Goal: Task Accomplishment & Management: Use online tool/utility

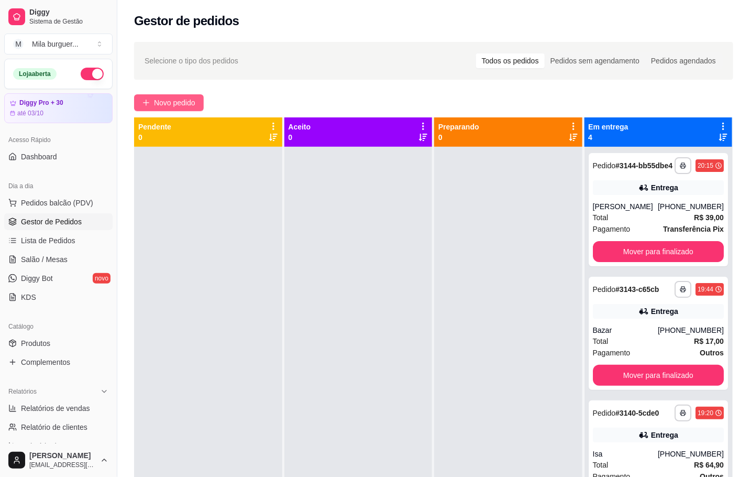
click at [166, 104] on span "Novo pedido" at bounding box center [174, 103] width 41 height 12
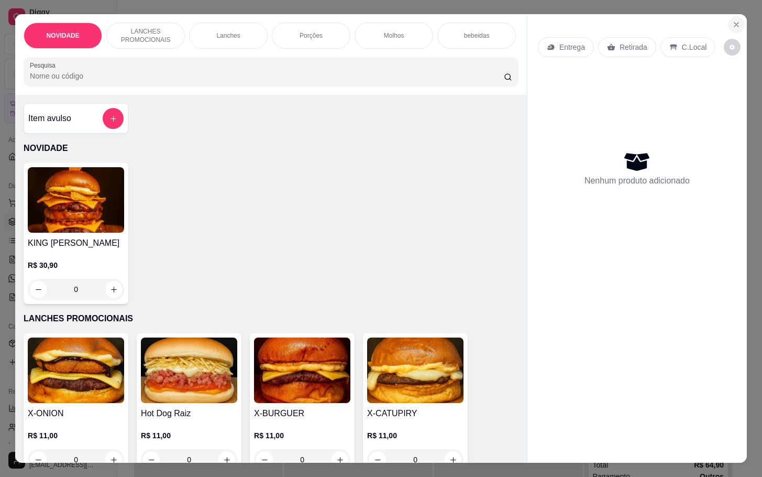
click at [736, 22] on button "Close" at bounding box center [736, 24] width 17 height 17
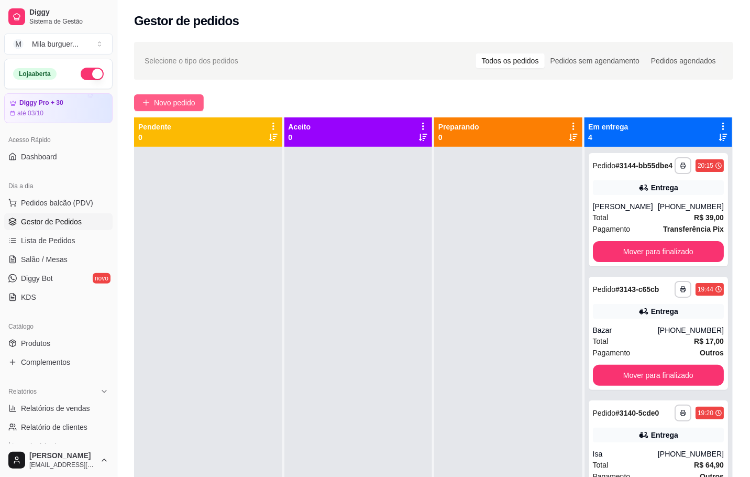
click at [164, 107] on span "Novo pedido" at bounding box center [174, 103] width 41 height 12
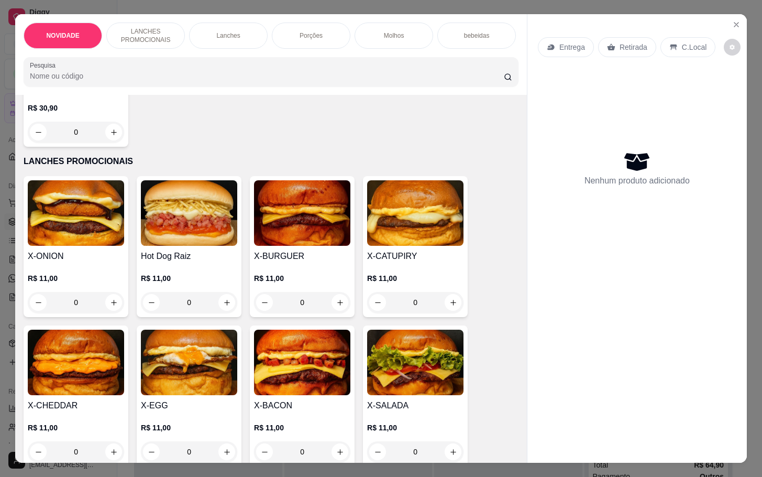
scroll to position [236, 0]
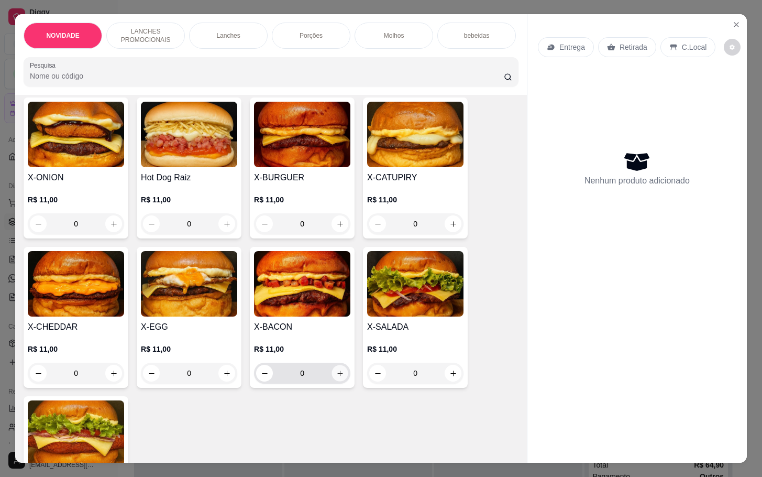
click at [340, 381] on button "increase-product-quantity" at bounding box center [340, 373] width 16 height 16
type input "1"
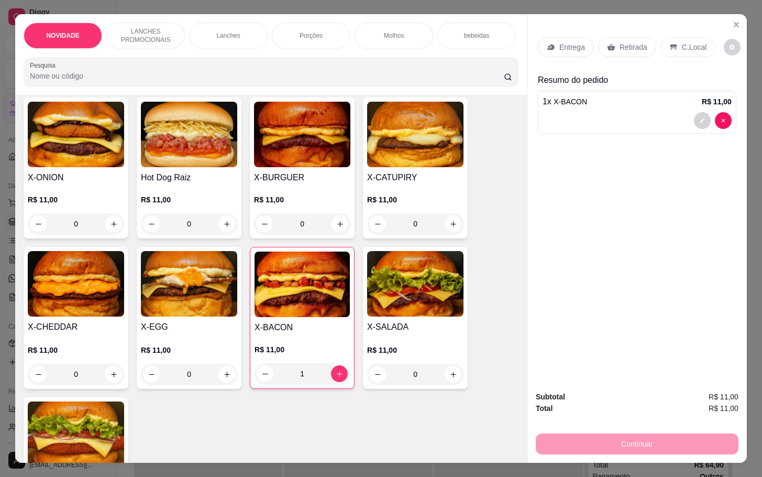
click at [551, 37] on div "Entrega" at bounding box center [566, 47] width 56 height 20
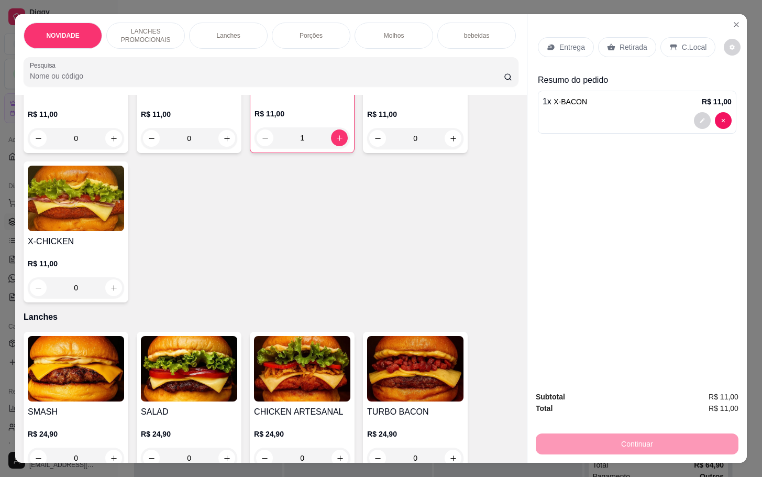
click at [475, 38] on div "bebeidas" at bounding box center [477, 36] width 79 height 26
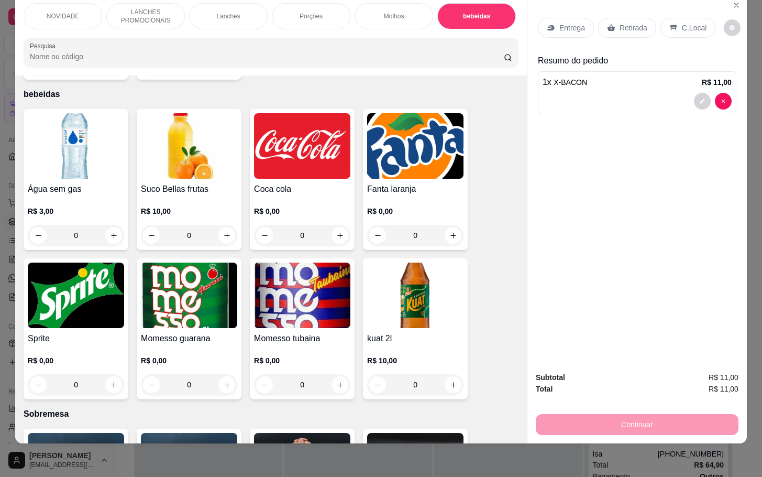
scroll to position [1730, 0]
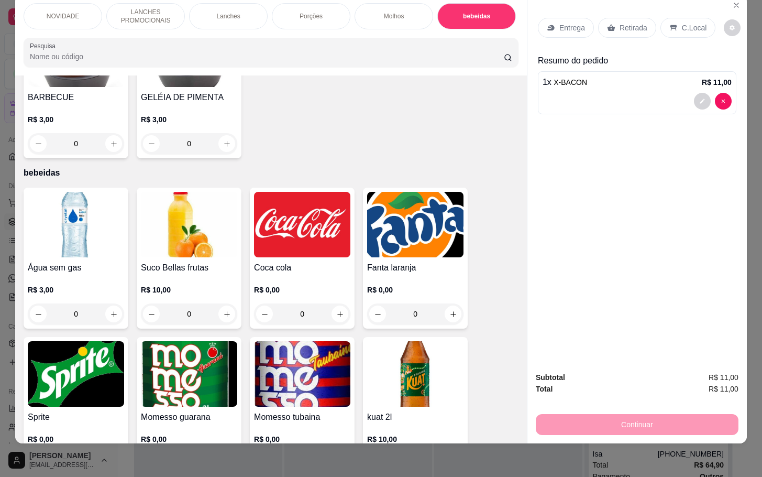
click at [340, 303] on div "0" at bounding box center [302, 313] width 96 height 21
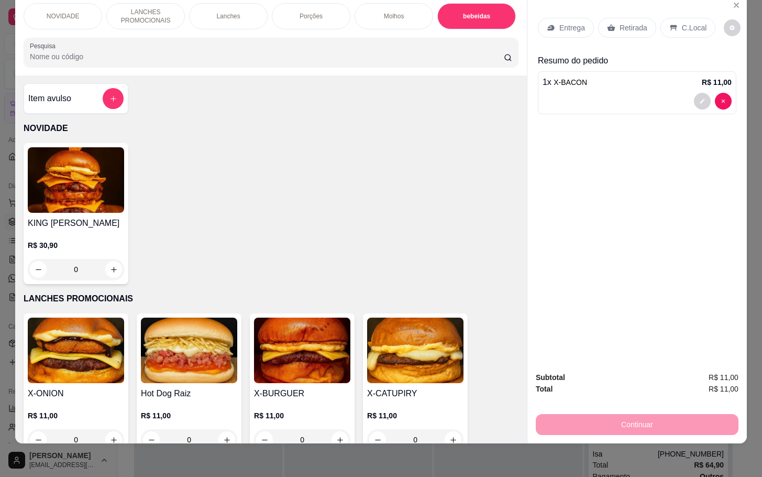
scroll to position [0, 0]
click at [113, 90] on div at bounding box center [113, 99] width 21 height 21
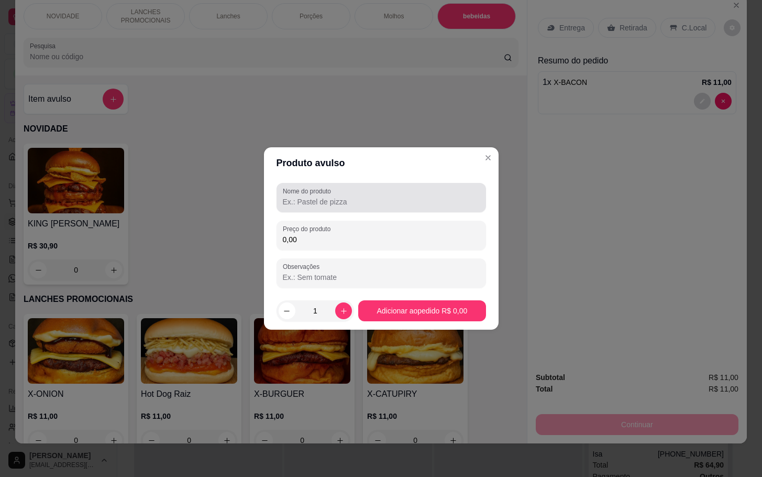
click at [399, 188] on div at bounding box center [381, 197] width 197 height 21
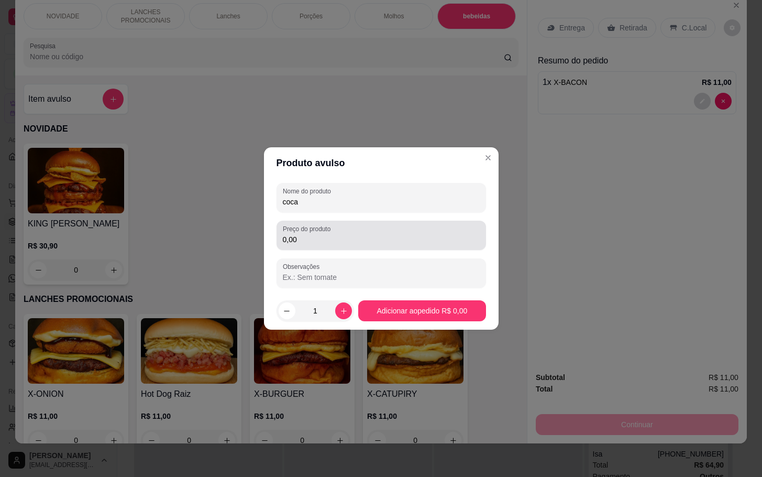
type input "coca"
click at [471, 221] on div "Preço do produto 0,00" at bounding box center [382, 235] width 210 height 29
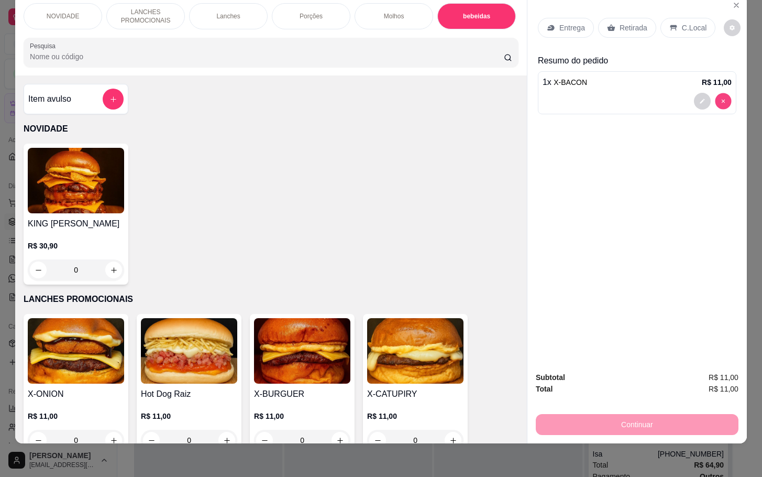
type input "0"
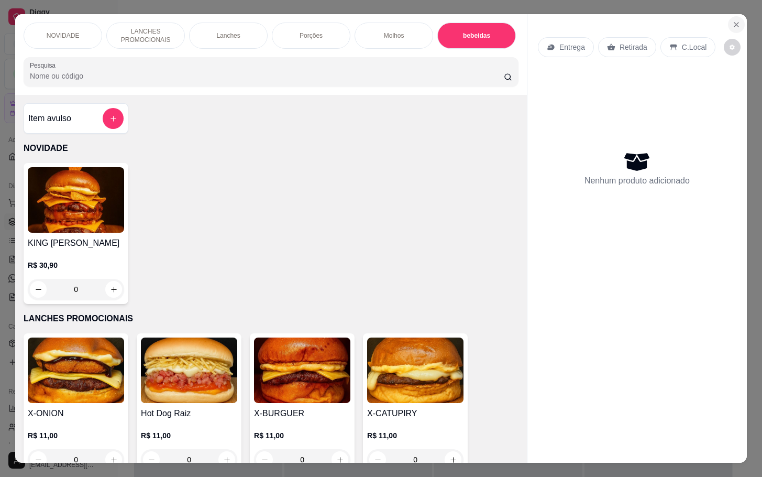
click at [733, 20] on icon "Close" at bounding box center [737, 24] width 8 height 8
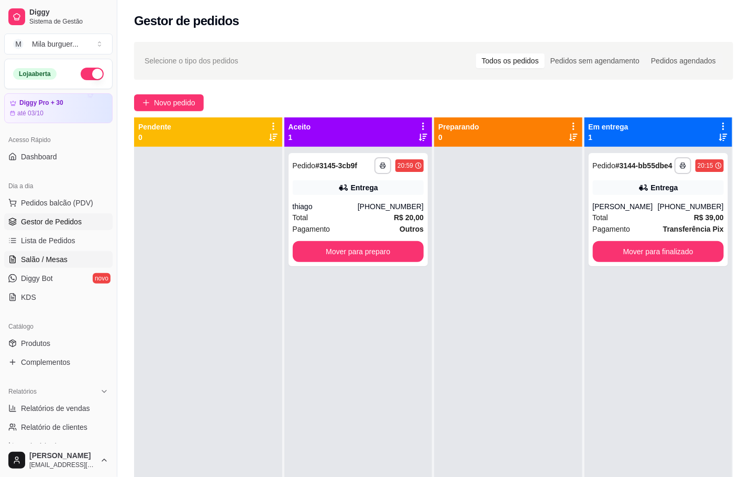
click at [42, 265] on span "Salão / Mesas" at bounding box center [44, 259] width 47 height 10
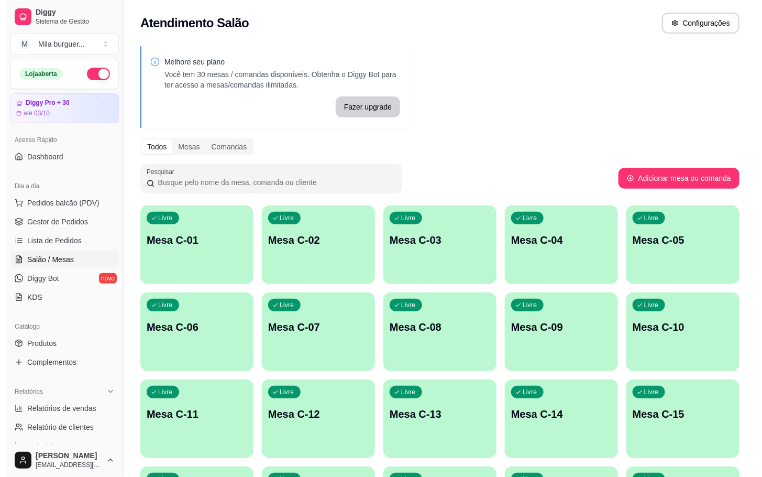
scroll to position [79, 0]
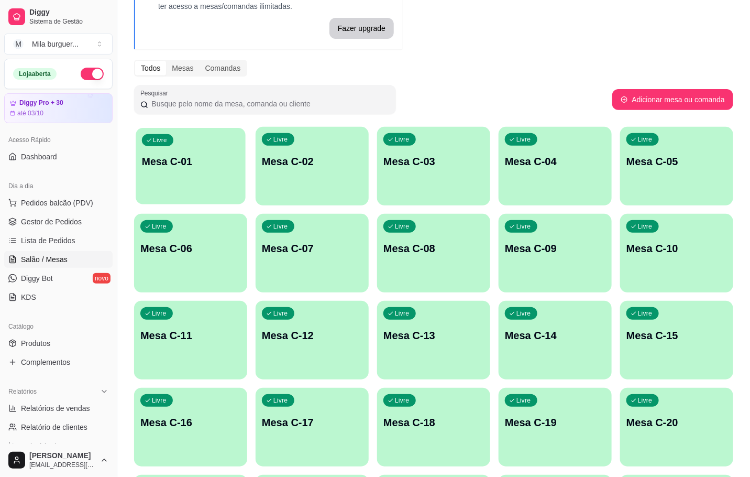
click at [184, 145] on div "Livre Mesa C-01" at bounding box center [191, 160] width 110 height 64
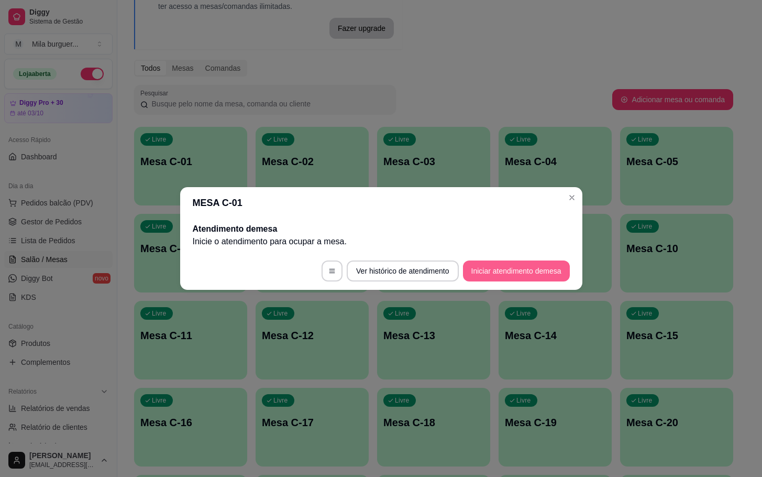
click at [529, 276] on button "Iniciar atendimento de mesa" at bounding box center [516, 270] width 107 height 21
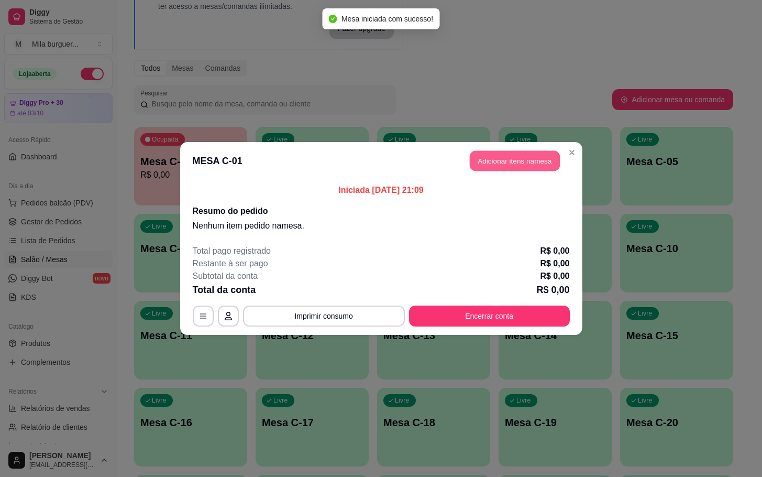
click at [526, 163] on button "Adicionar itens na mesa" at bounding box center [515, 161] width 90 height 20
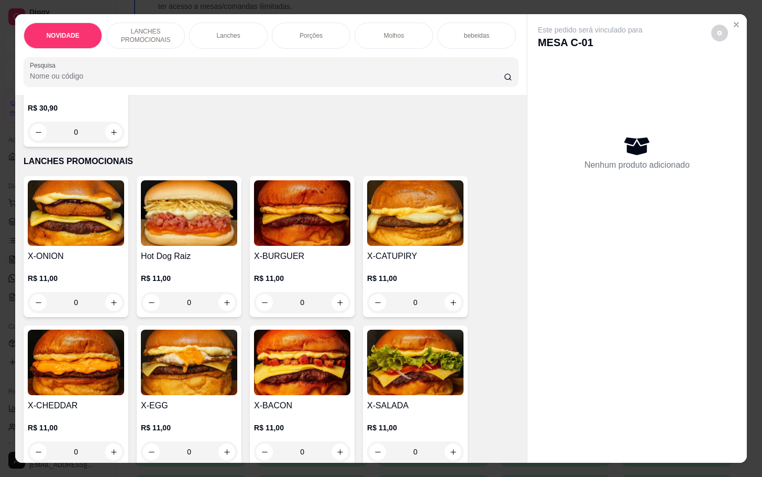
scroll to position [393, 0]
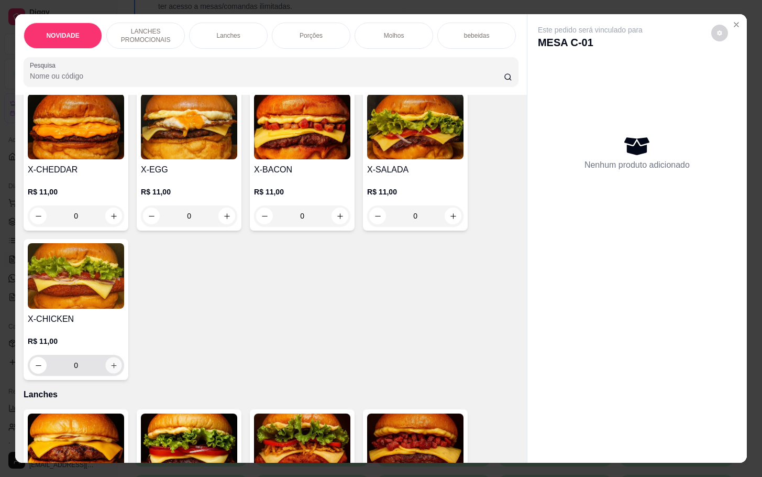
click at [110, 369] on icon "increase-product-quantity" at bounding box center [114, 366] width 8 height 8
type input "1"
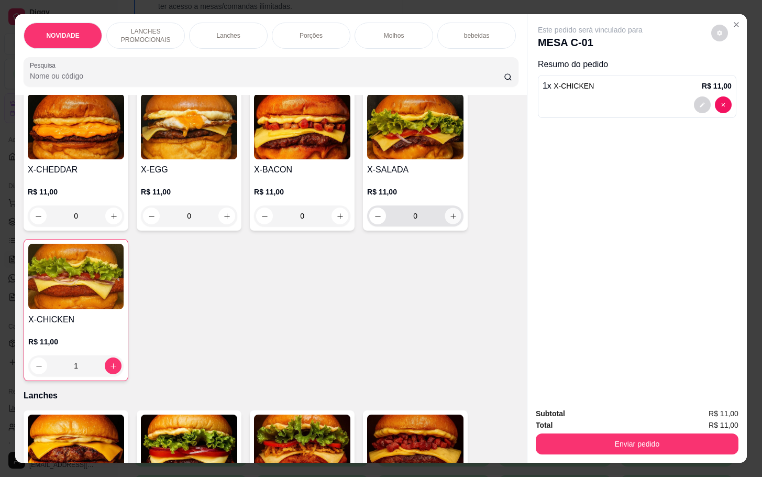
click at [450, 220] on icon "increase-product-quantity" at bounding box center [454, 216] width 8 height 8
type input "1"
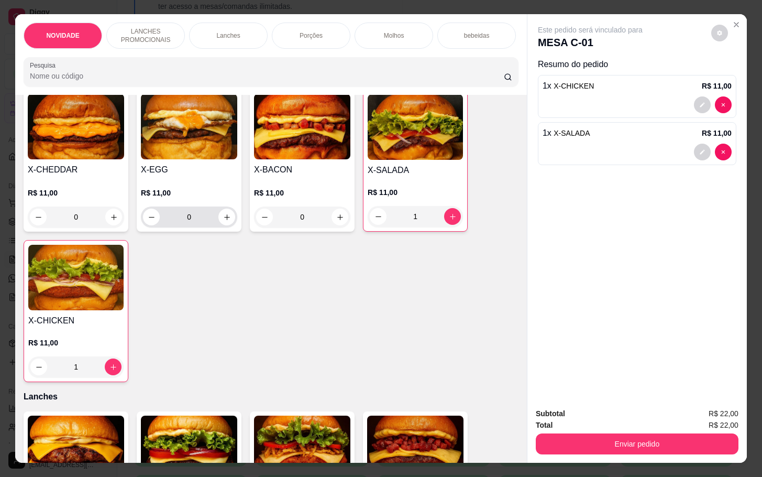
scroll to position [236, 0]
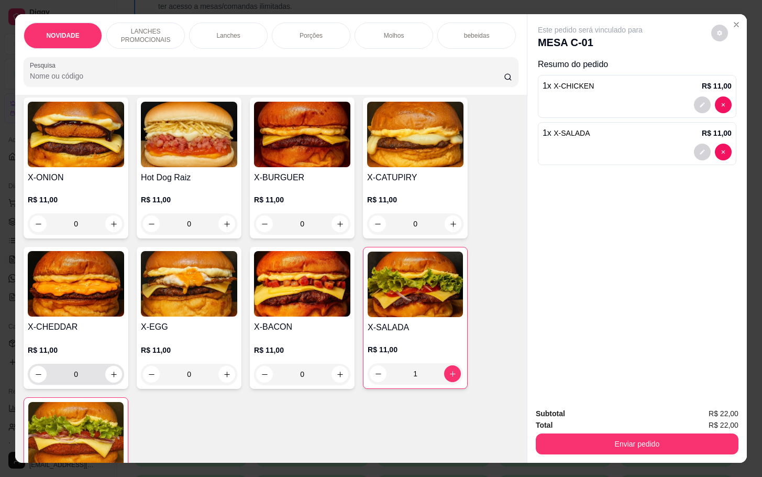
click at [117, 379] on div "0" at bounding box center [76, 374] width 96 height 21
click at [112, 381] on button "increase-product-quantity" at bounding box center [113, 374] width 17 height 17
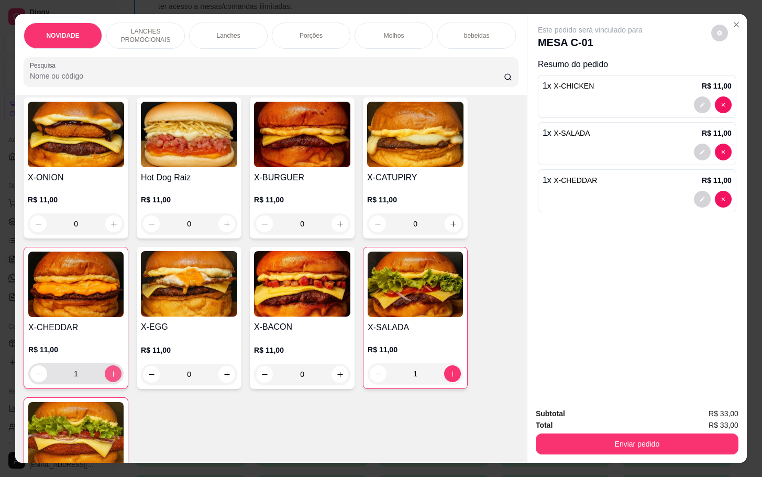
click at [112, 381] on button "increase-product-quantity" at bounding box center [113, 373] width 17 height 17
type input "2"
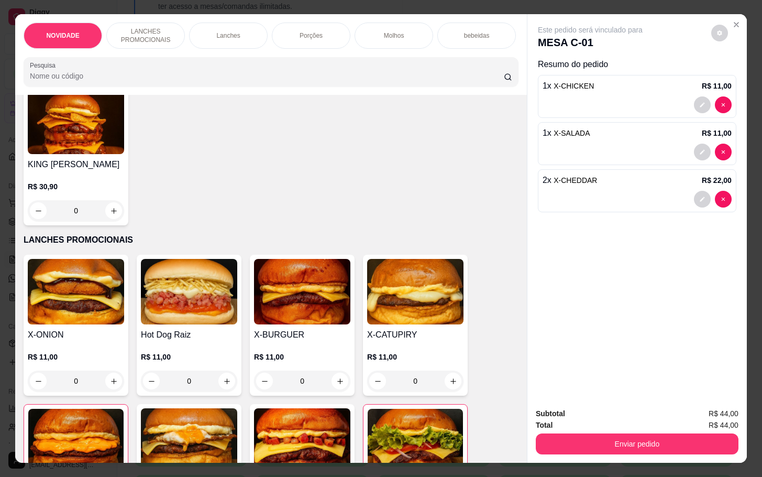
scroll to position [0, 0]
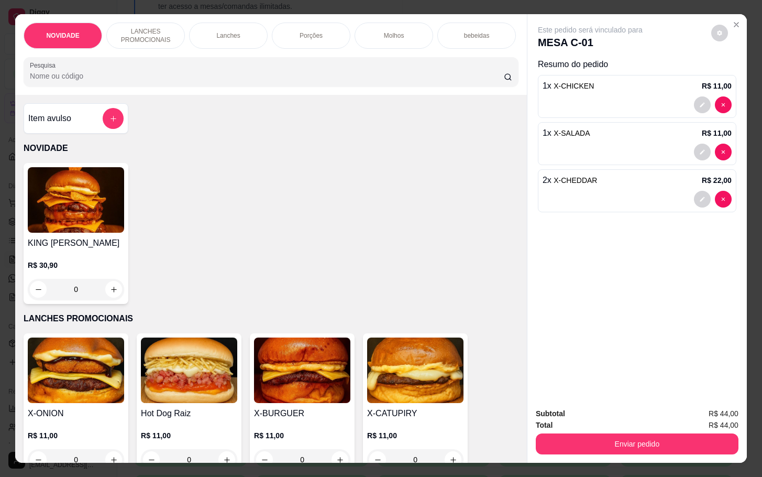
click at [478, 31] on p "bebeidas" at bounding box center [477, 35] width 26 height 8
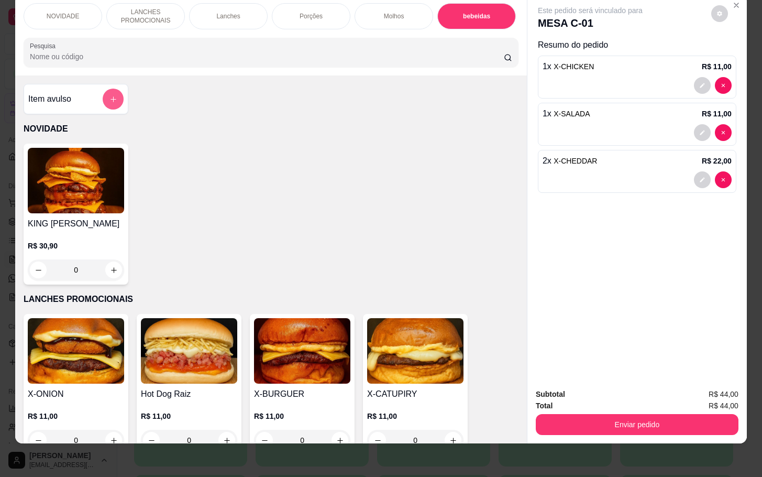
click at [110, 100] on icon "add-separate-item" at bounding box center [114, 99] width 8 height 8
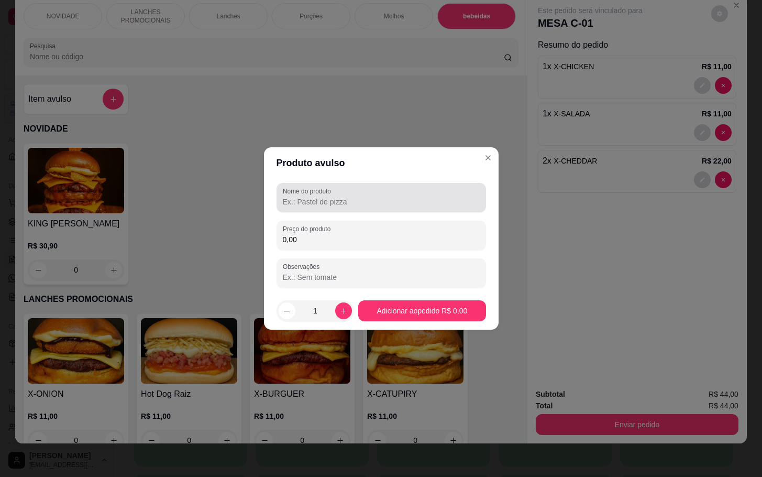
click at [428, 192] on div at bounding box center [381, 197] width 197 height 21
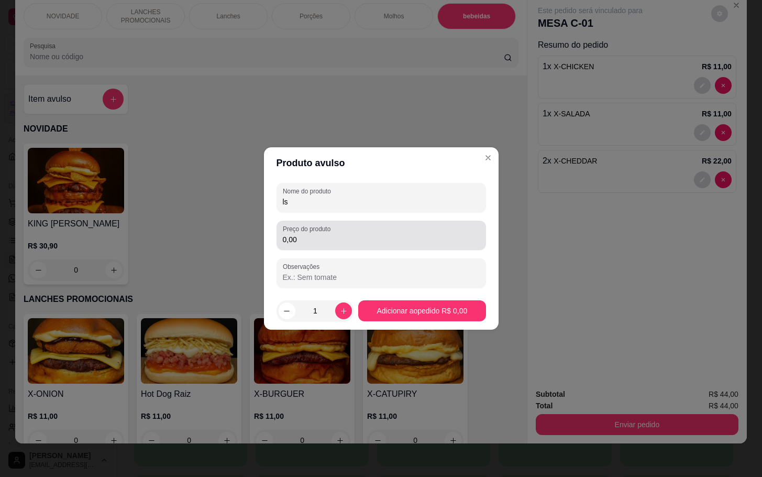
type input "ls"
click at [471, 226] on div "0,00" at bounding box center [381, 235] width 197 height 21
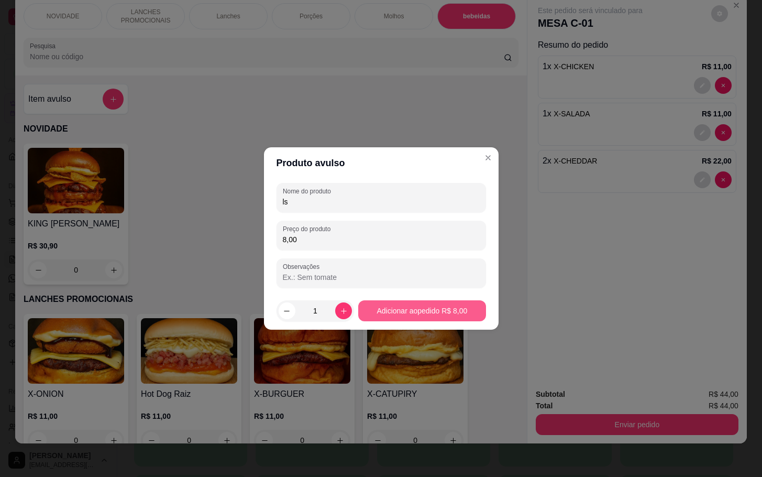
type input "8,00"
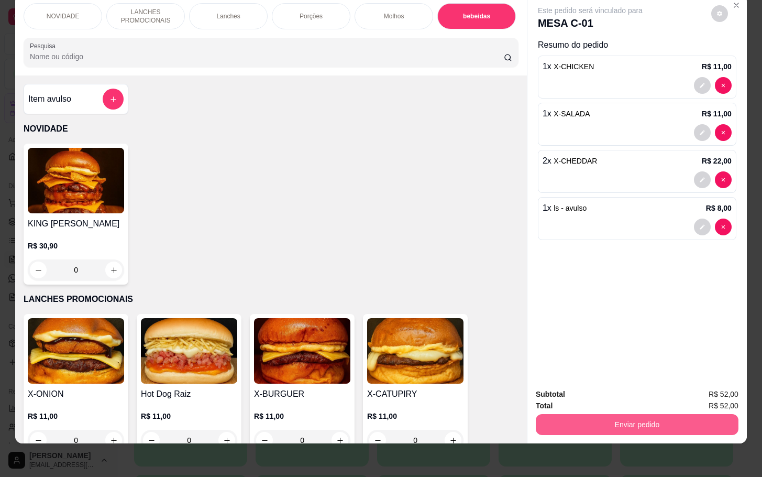
click at [629, 414] on button "Enviar pedido" at bounding box center [637, 424] width 203 height 21
click at [618, 387] on button "Não registrar e enviar pedido" at bounding box center [601, 386] width 106 height 19
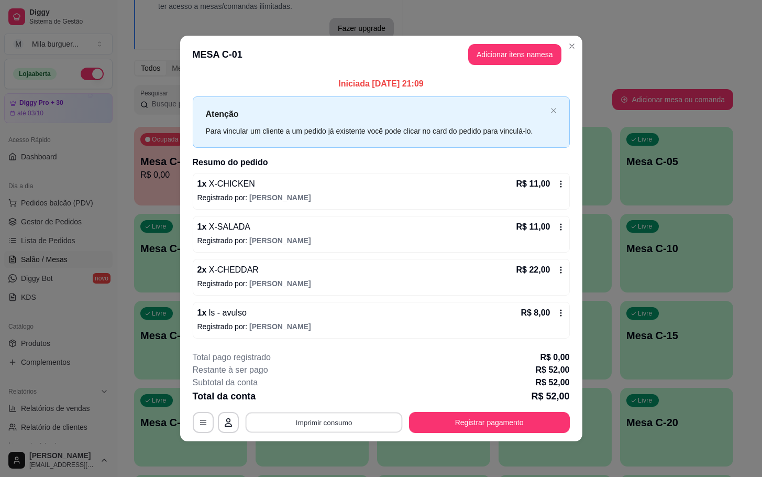
click at [376, 417] on button "Imprimir consumo" at bounding box center [323, 422] width 157 height 20
click at [344, 396] on button "IMPRESSORA" at bounding box center [327, 399] width 76 height 17
click at [322, 426] on button "Imprimir consumo" at bounding box center [323, 422] width 157 height 20
click at [320, 402] on button "IMPRESSORA" at bounding box center [327, 399] width 76 height 17
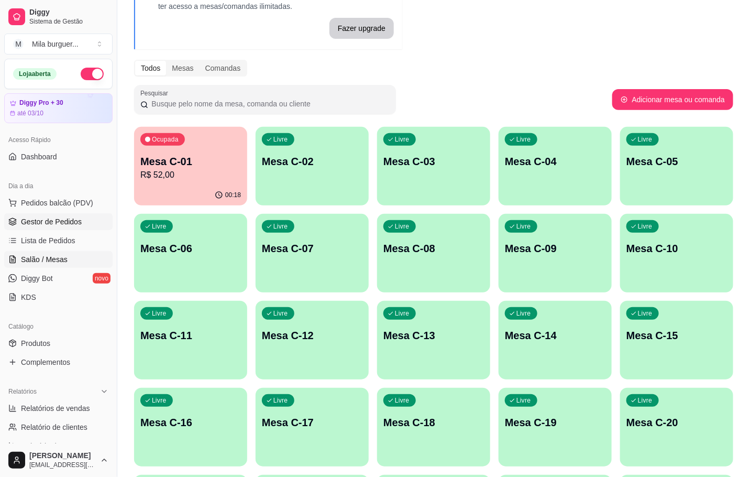
click at [38, 226] on span "Gestor de Pedidos" at bounding box center [51, 221] width 61 height 10
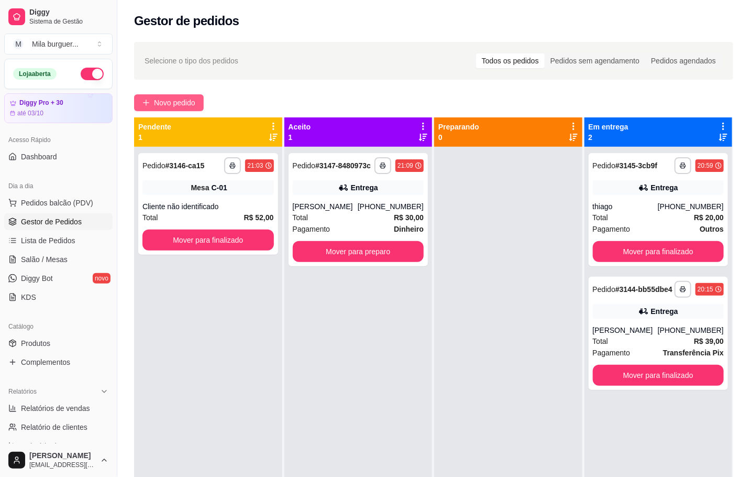
click at [183, 105] on span "Novo pedido" at bounding box center [174, 103] width 41 height 12
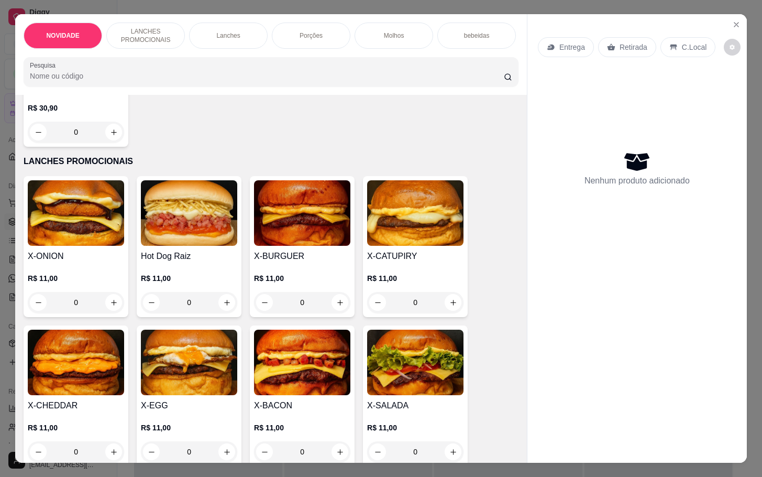
scroll to position [314, 0]
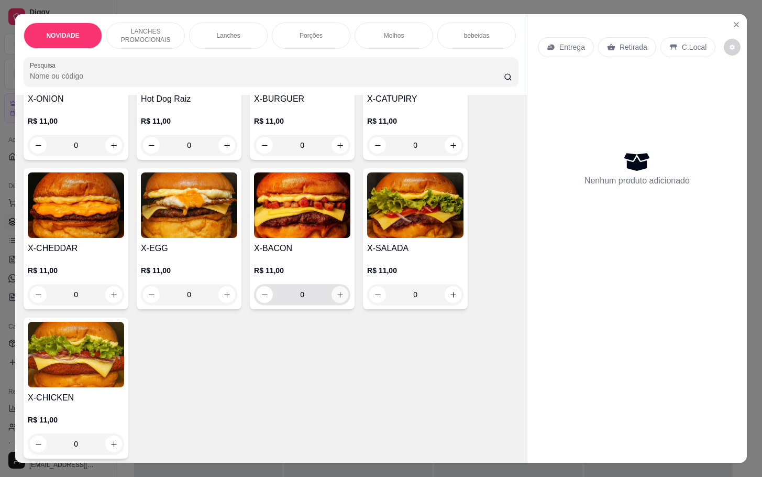
click at [336, 299] on icon "increase-product-quantity" at bounding box center [340, 295] width 8 height 8
type input "1"
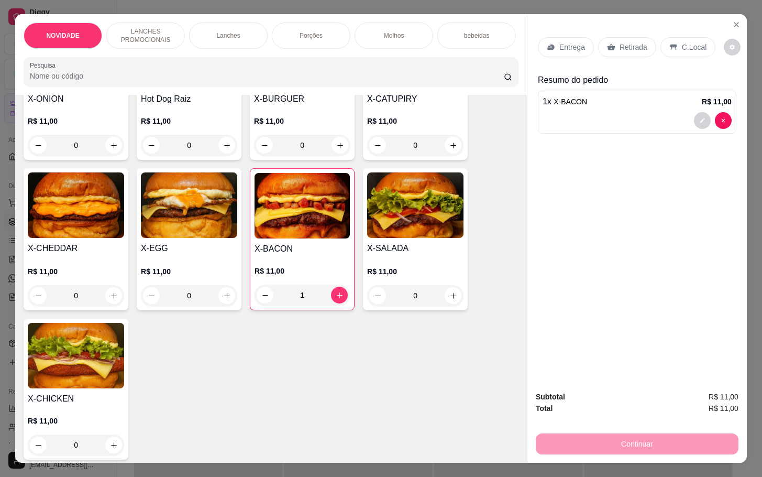
click at [629, 42] on p "Retirada" at bounding box center [634, 47] width 28 height 10
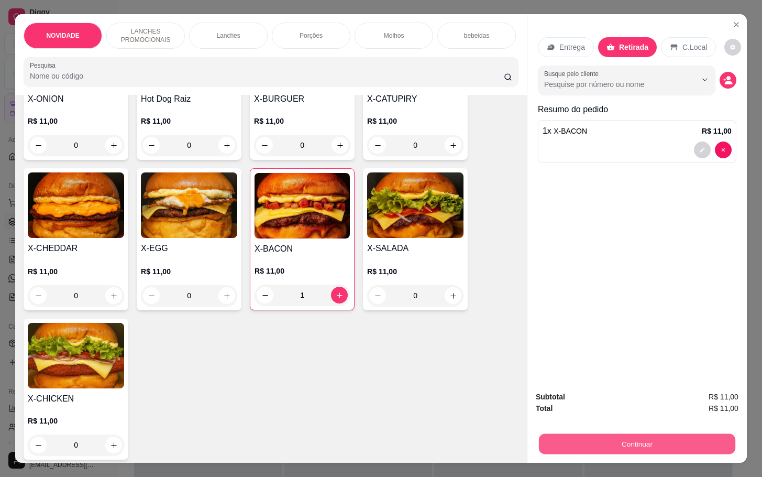
click at [574, 437] on button "Continuar" at bounding box center [637, 443] width 197 height 20
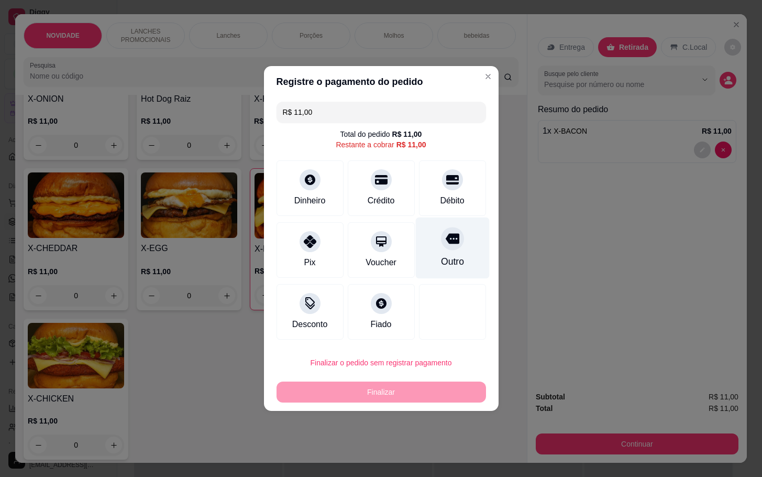
click at [445, 238] on icon at bounding box center [452, 239] width 14 height 10
type input "R$ 0,00"
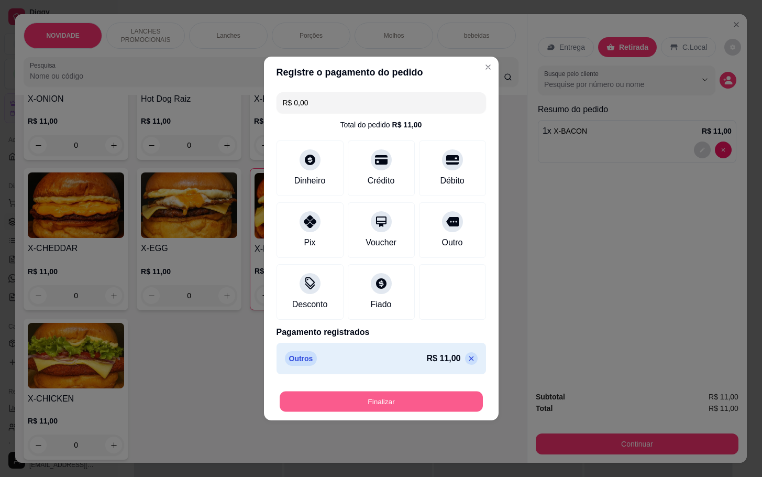
click at [437, 396] on button "Finalizar" at bounding box center [381, 401] width 203 height 20
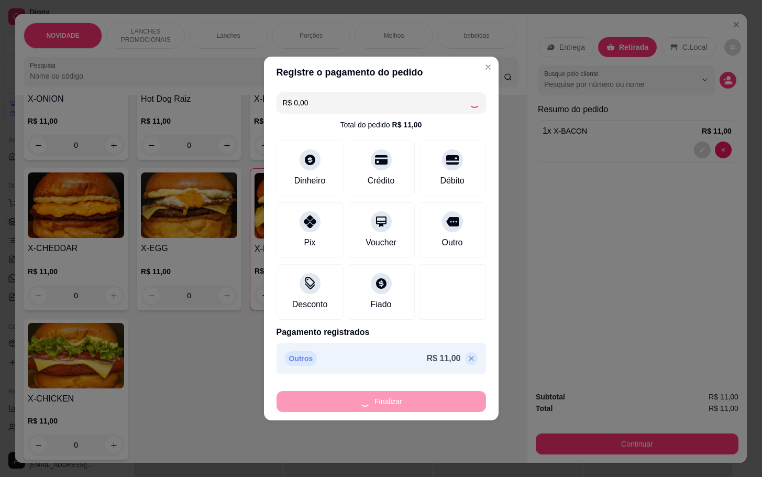
type input "0"
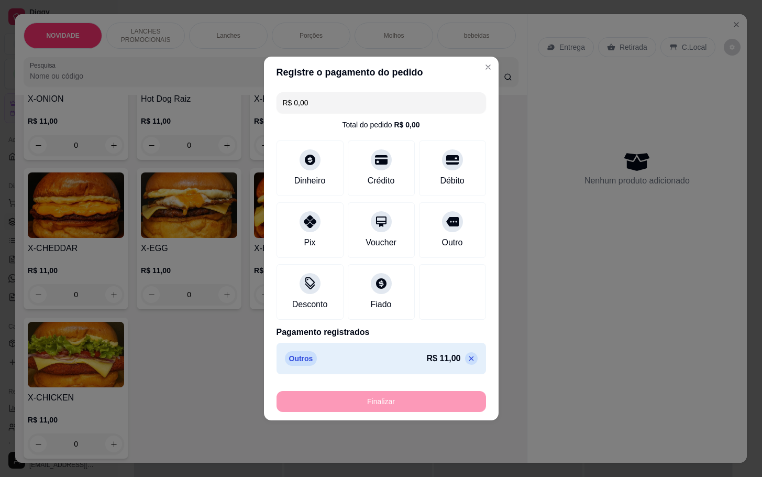
type input "-R$ 11,00"
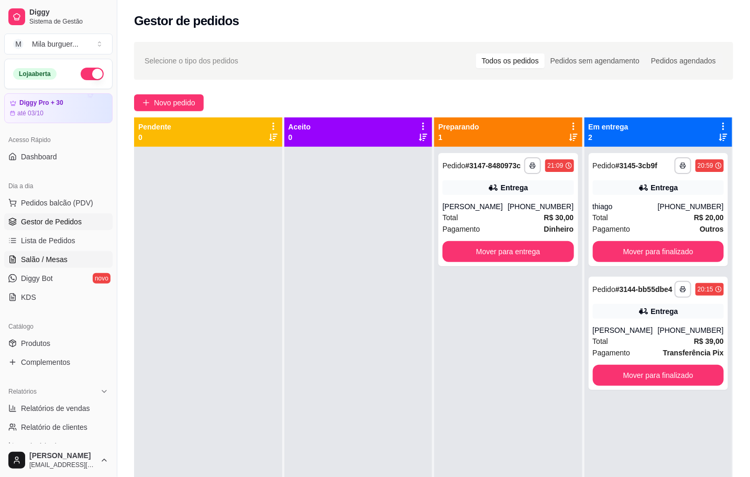
click at [49, 257] on span "Salão / Mesas" at bounding box center [44, 259] width 47 height 10
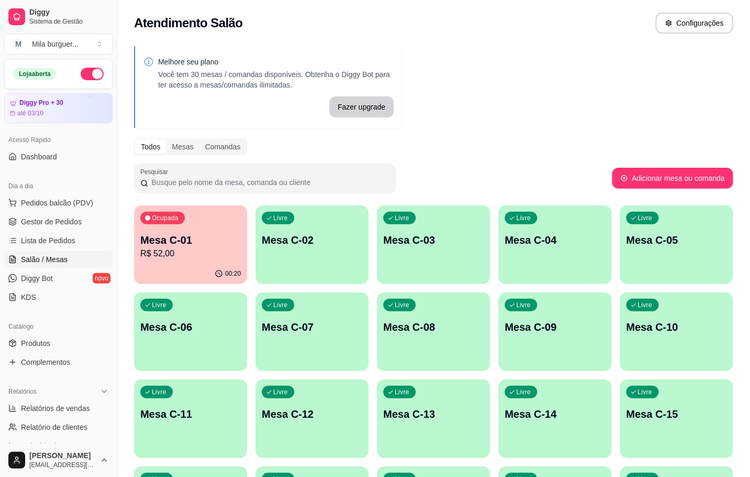
click at [167, 232] on div "Ocupada Mesa C-01 R$ 52,00" at bounding box center [190, 234] width 113 height 58
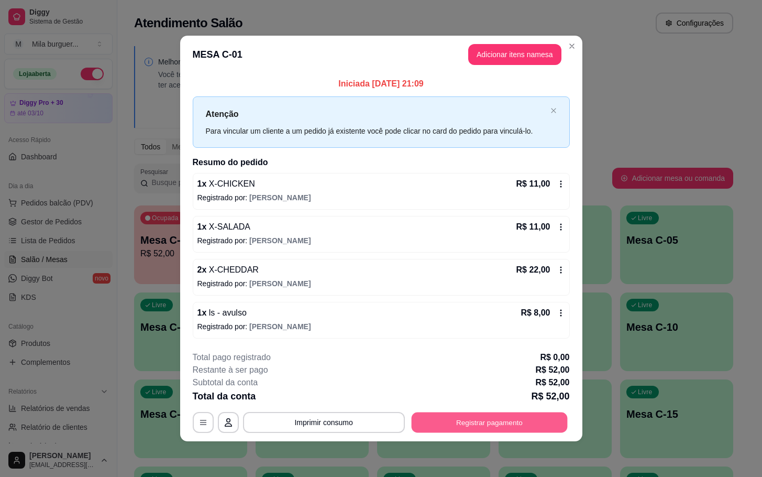
click at [475, 420] on button "Registrar pagamento" at bounding box center [489, 422] width 156 height 20
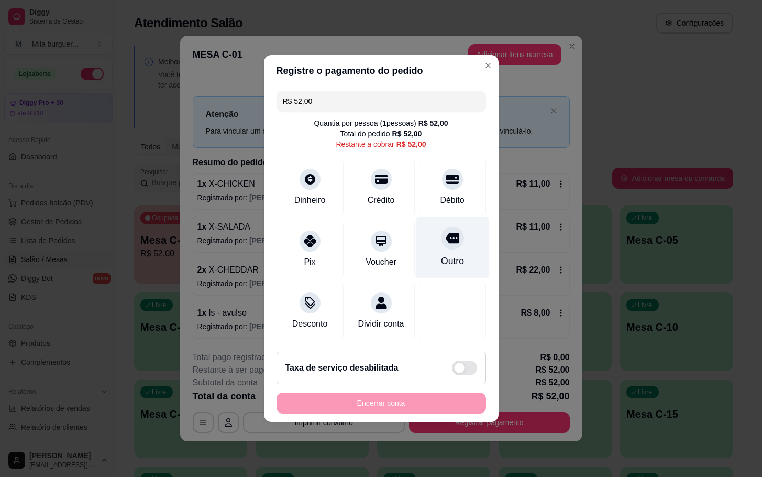
click at [468, 254] on div "Outro" at bounding box center [453, 247] width 74 height 61
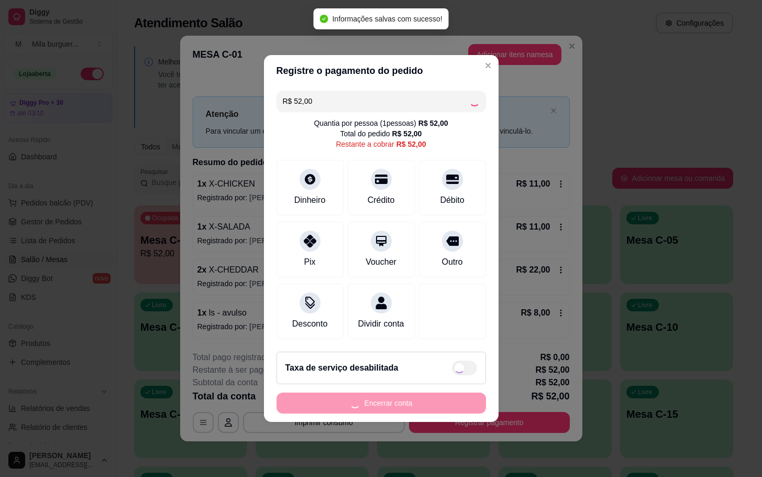
type input "R$ 0,00"
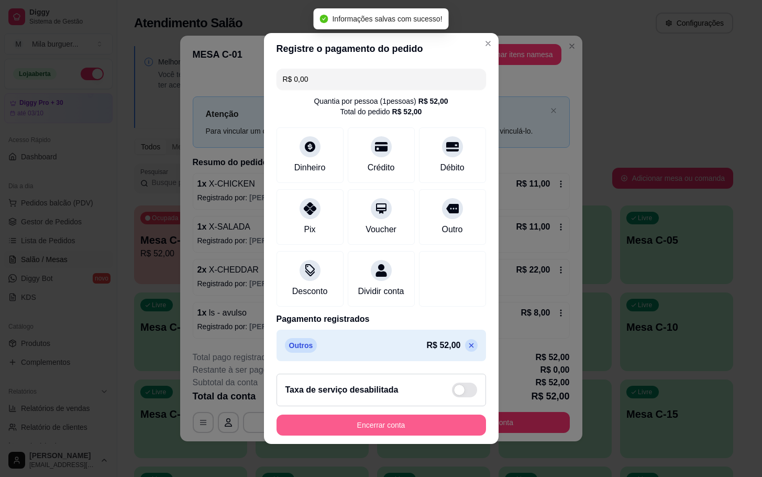
click at [434, 432] on button "Encerrar conta" at bounding box center [382, 425] width 210 height 21
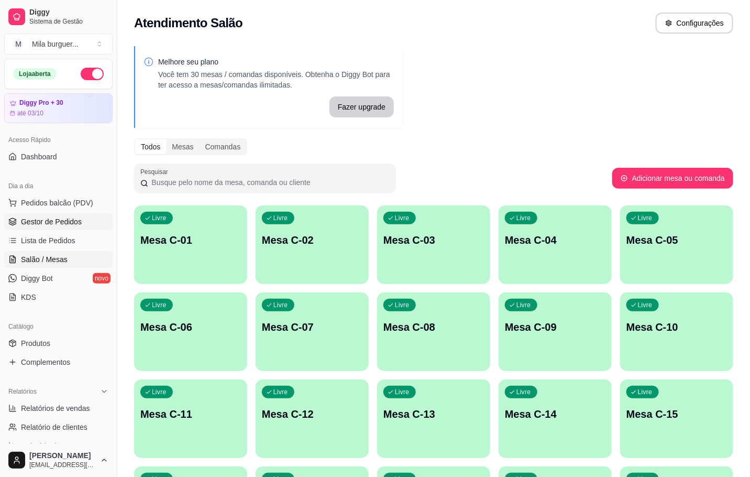
click at [55, 228] on link "Gestor de Pedidos" at bounding box center [58, 221] width 108 height 17
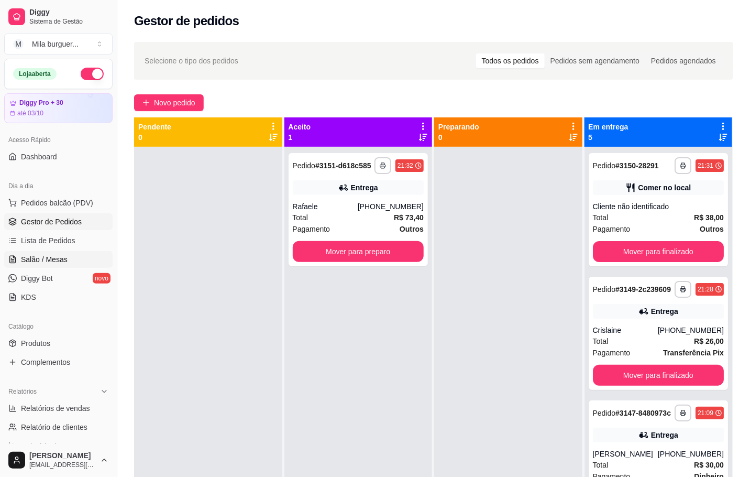
click at [33, 263] on span "Salão / Mesas" at bounding box center [44, 259] width 47 height 10
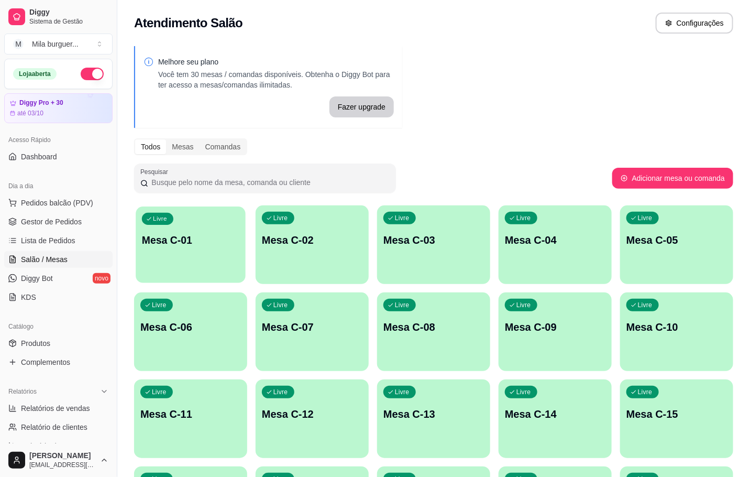
click at [192, 231] on div "Livre Mesa C-01" at bounding box center [191, 238] width 110 height 64
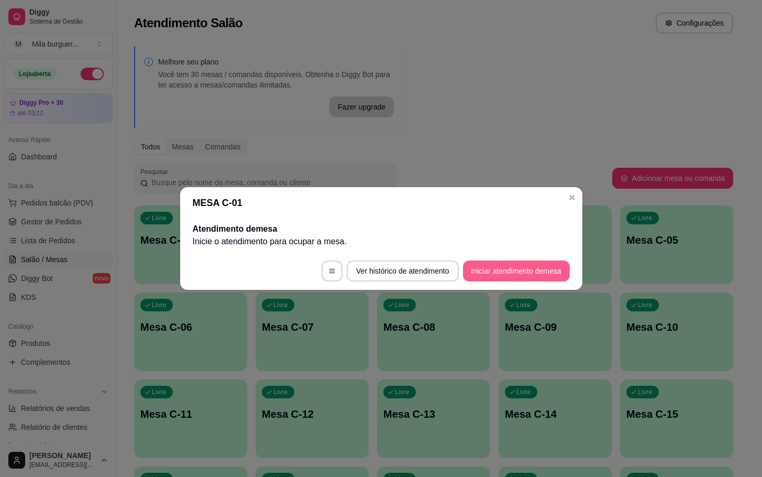
click at [481, 265] on button "Iniciar atendimento de mesa" at bounding box center [516, 270] width 107 height 21
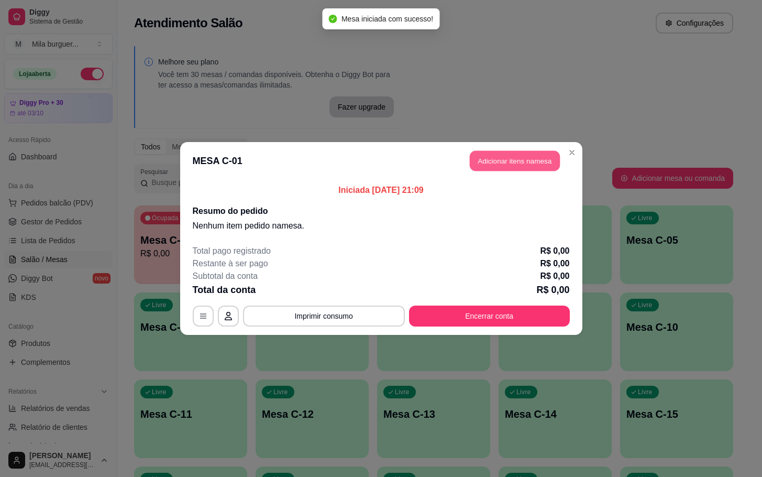
click at [546, 164] on button "Adicionar itens na mesa" at bounding box center [515, 161] width 90 height 20
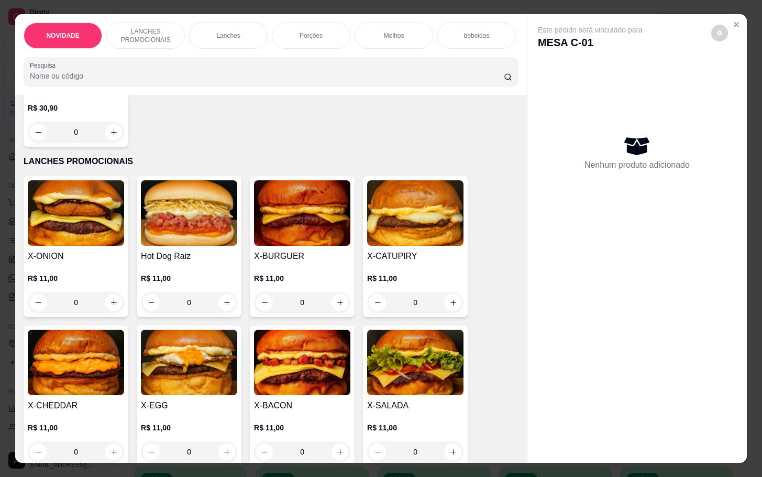
scroll to position [393, 0]
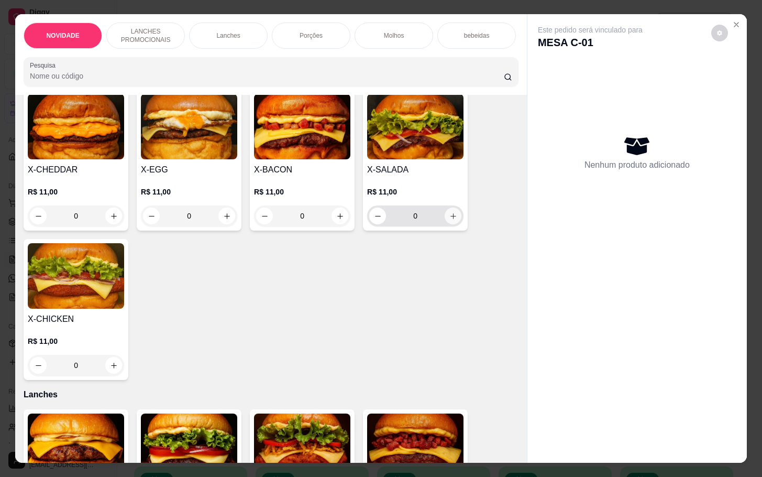
click at [450, 220] on icon "increase-product-quantity" at bounding box center [454, 216] width 8 height 8
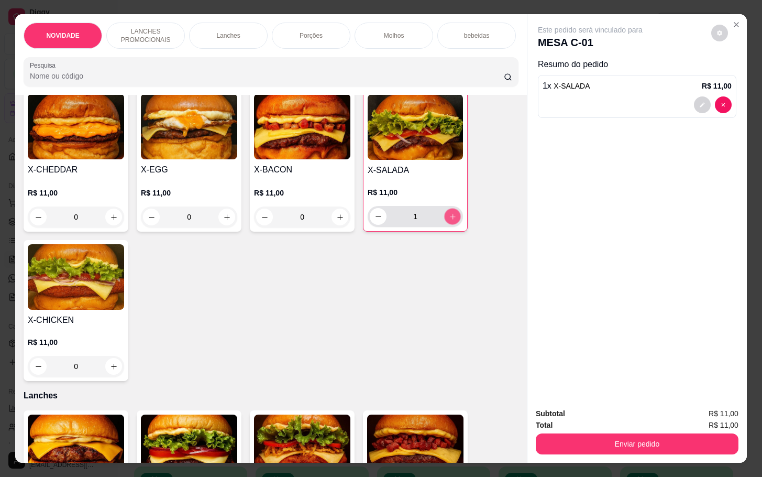
click at [449, 221] on icon "increase-product-quantity" at bounding box center [453, 217] width 8 height 8
type input "2"
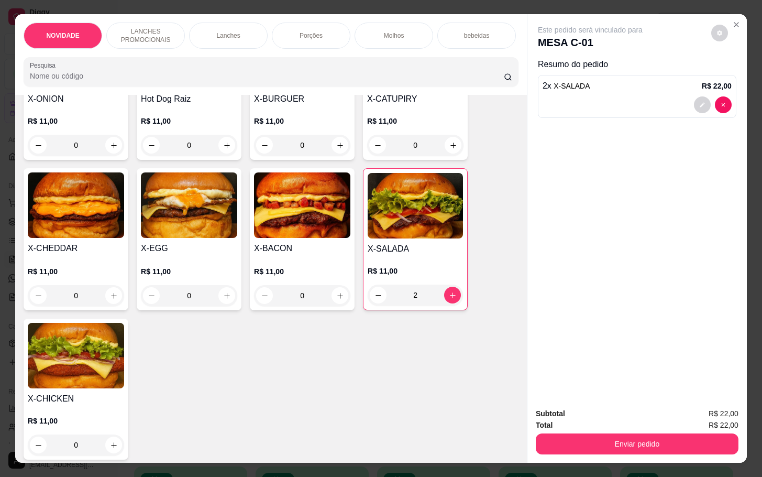
scroll to position [79, 0]
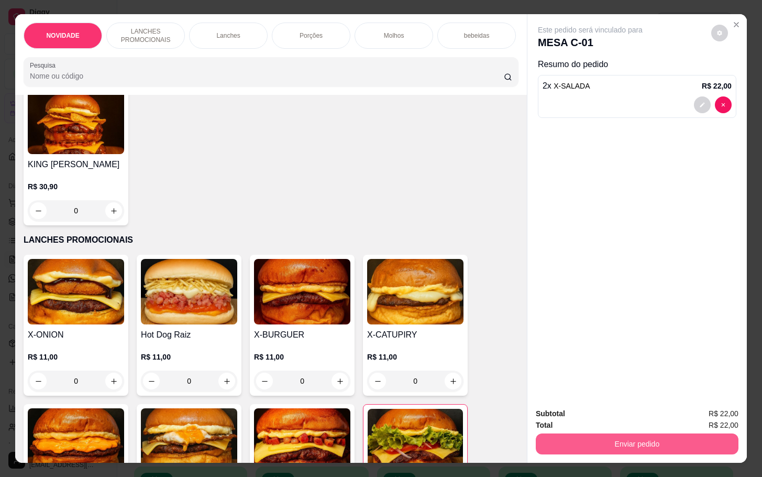
click at [566, 442] on button "Enviar pedido" at bounding box center [637, 443] width 203 height 21
click at [629, 406] on button "Não registrar e enviar pedido" at bounding box center [601, 411] width 106 height 19
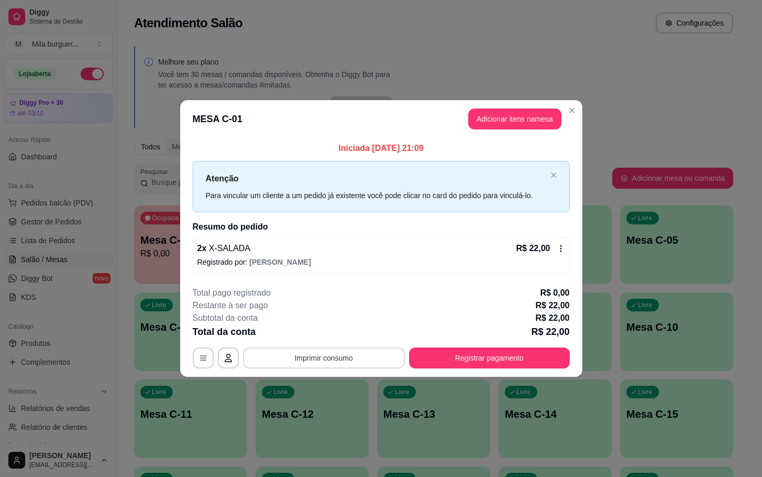
click at [343, 358] on button "Imprimir consumo" at bounding box center [324, 357] width 162 height 21
click at [324, 330] on button "IMPRESSORA" at bounding box center [326, 334] width 73 height 16
click at [323, 355] on button "Imprimir consumo" at bounding box center [323, 357] width 157 height 20
click at [324, 333] on button "IMPRESSORA" at bounding box center [327, 334] width 76 height 17
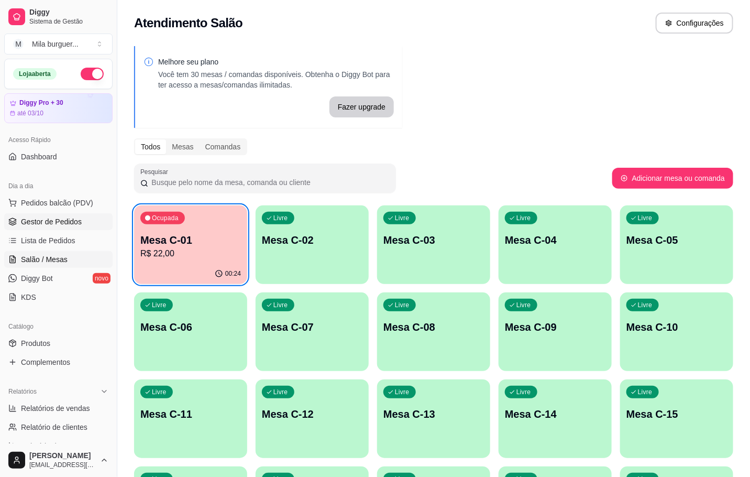
click at [11, 222] on icon at bounding box center [12, 221] width 8 height 8
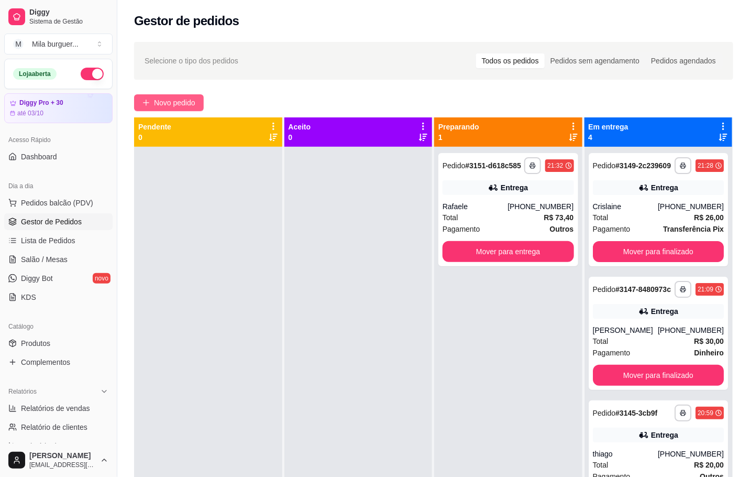
click at [201, 100] on button "Novo pedido" at bounding box center [169, 102] width 70 height 17
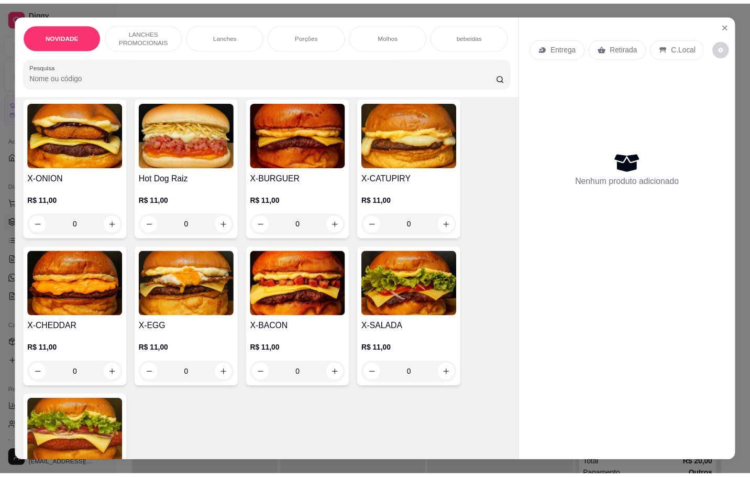
scroll to position [314, 0]
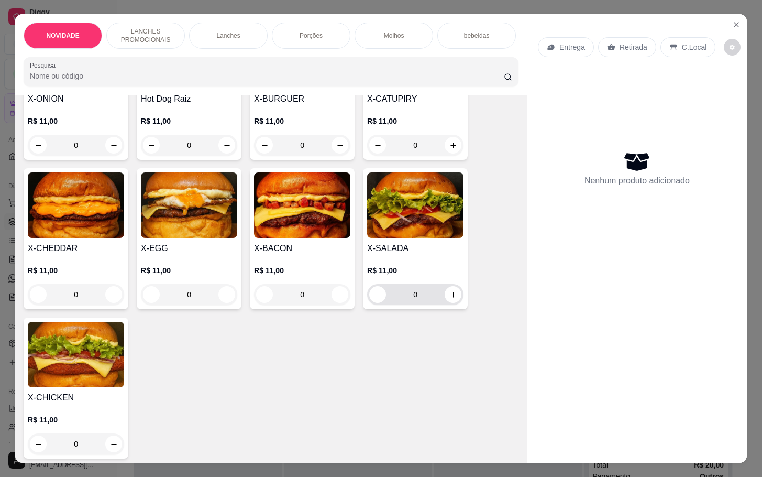
click at [454, 305] on div "0" at bounding box center [415, 294] width 92 height 21
click at [451, 299] on icon "increase-product-quantity" at bounding box center [454, 295] width 8 height 8
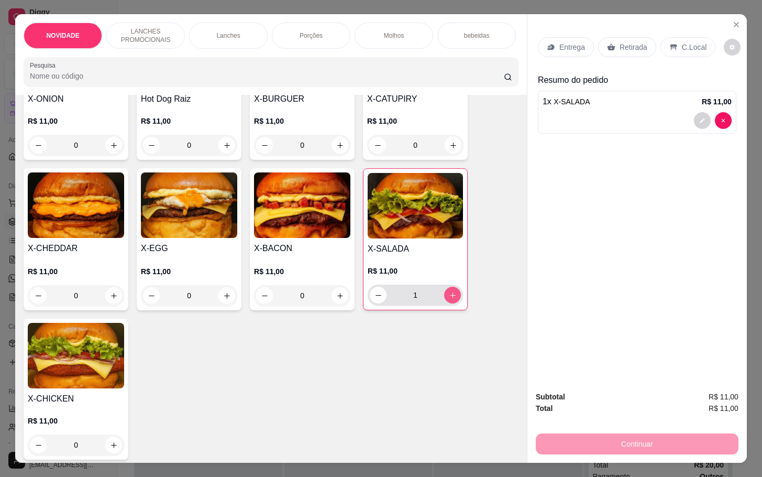
click at [451, 302] on button "increase-product-quantity" at bounding box center [452, 295] width 17 height 17
type input "3"
click at [338, 300] on icon "increase-product-quantity" at bounding box center [340, 296] width 8 height 8
type input "1"
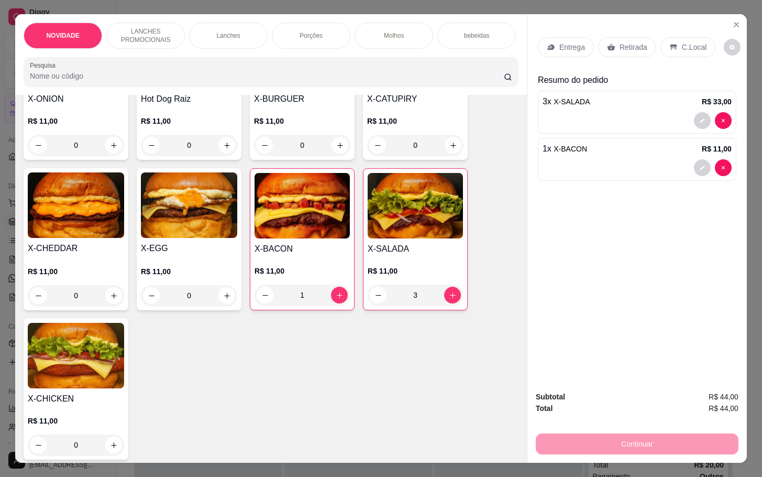
click at [607, 43] on icon at bounding box center [611, 47] width 8 height 8
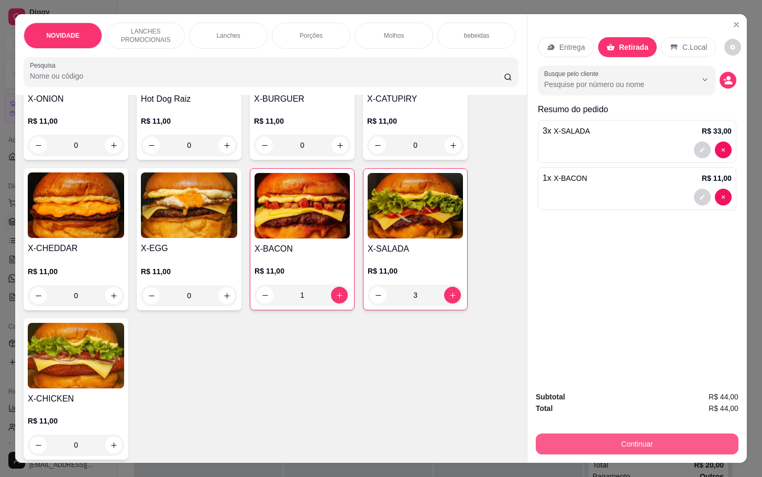
click at [617, 440] on button "Continuar" at bounding box center [637, 443] width 203 height 21
click at [656, 135] on div "3 x X-SALADA R$ 33,00" at bounding box center [637, 141] width 199 height 43
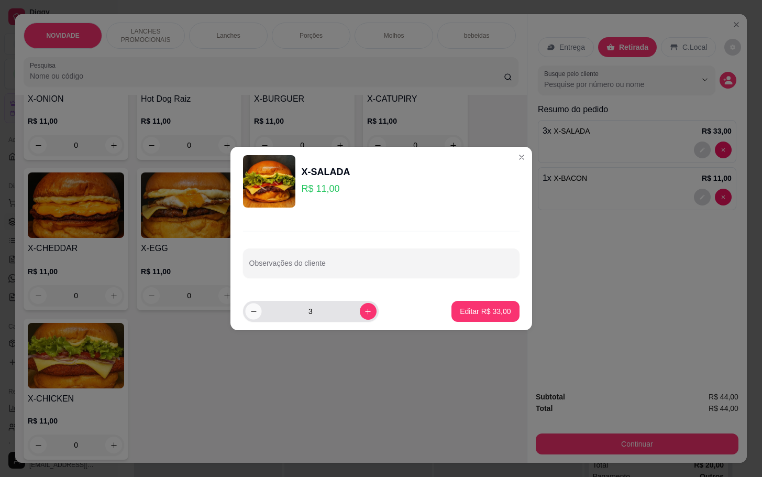
click at [247, 312] on button "decrease-product-quantity" at bounding box center [253, 311] width 16 height 16
type input "2"
click at [506, 308] on button "Editar R$ 22,00" at bounding box center [486, 311] width 66 height 20
type input "2"
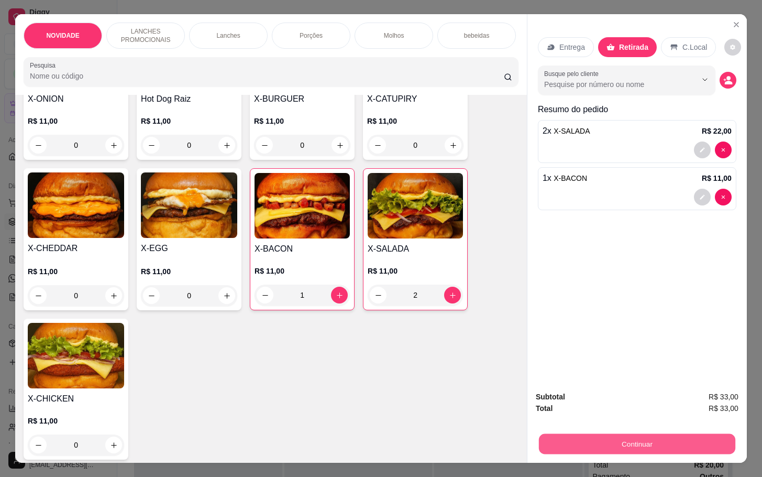
click at [669, 436] on button "Continuar" at bounding box center [637, 443] width 197 height 20
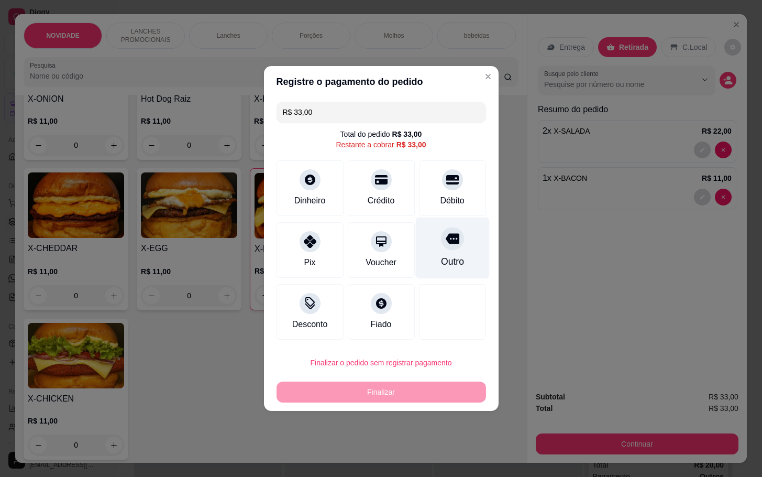
click at [468, 271] on div "Outro" at bounding box center [453, 247] width 74 height 61
type input "R$ 0,00"
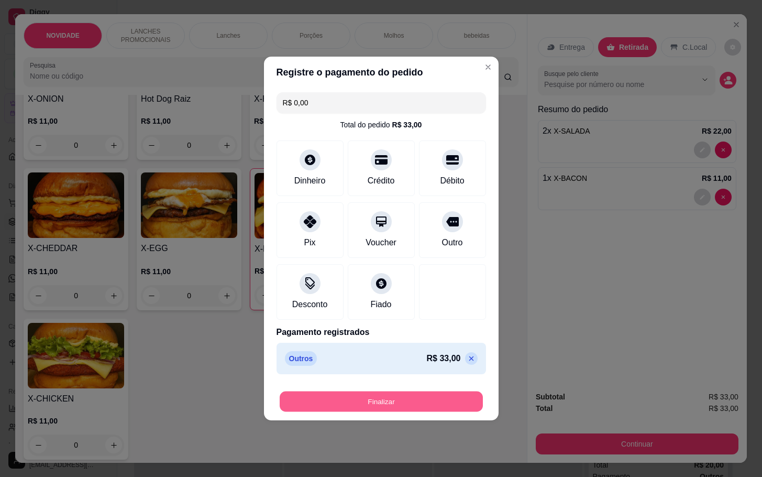
click at [412, 404] on button "Finalizar" at bounding box center [381, 401] width 203 height 20
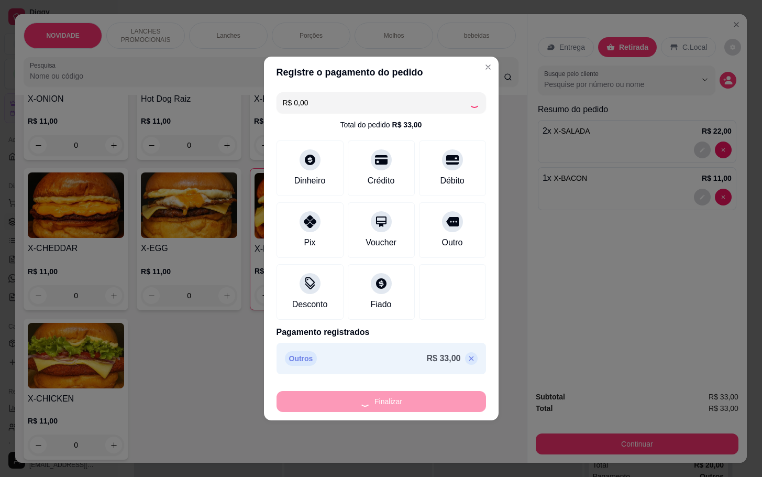
type input "0"
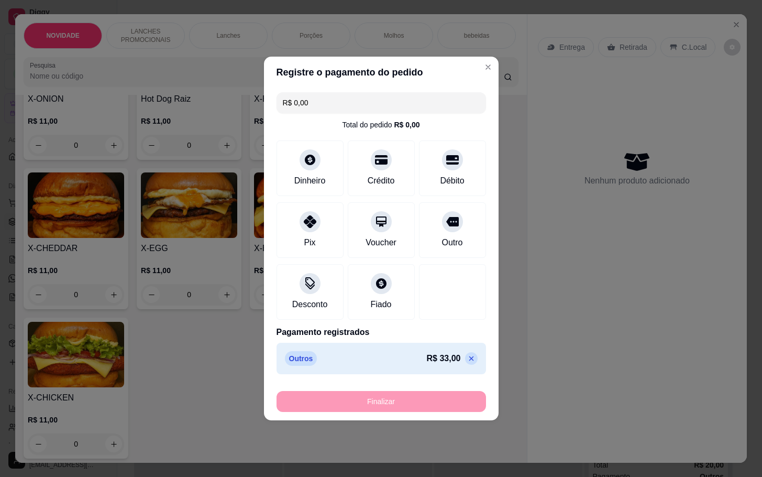
type input "-R$ 33,00"
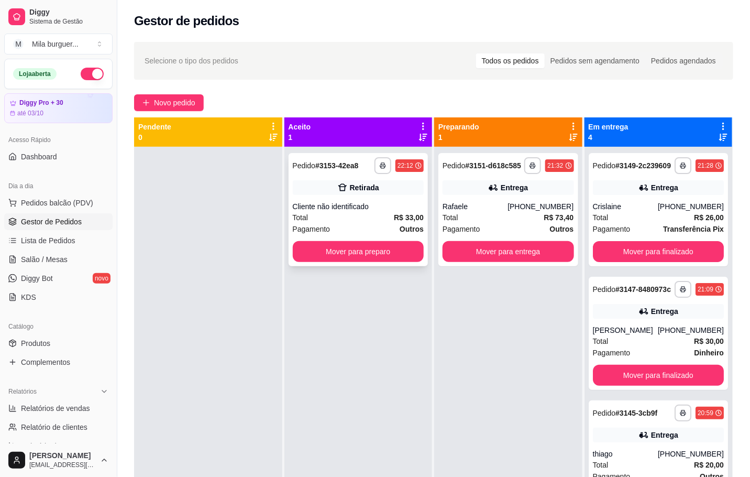
click at [384, 236] on div "**********" at bounding box center [359, 209] width 140 height 113
click at [349, 252] on button "Mover para preparo" at bounding box center [358, 252] width 127 height 20
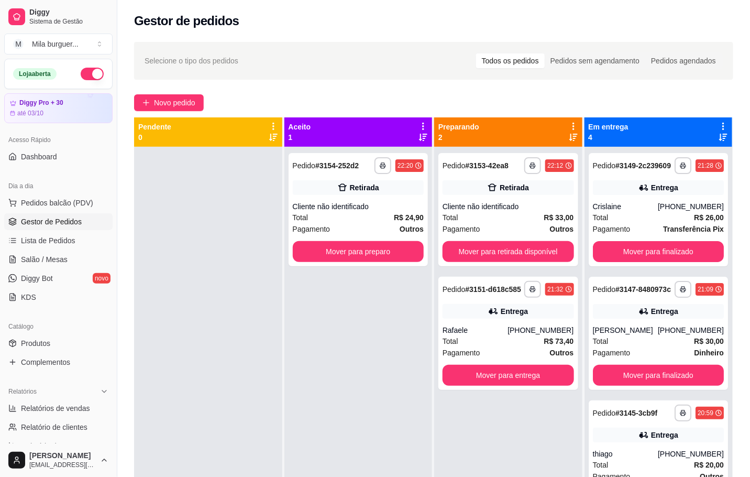
scroll to position [29, 0]
